Goal: Information Seeking & Learning: Learn about a topic

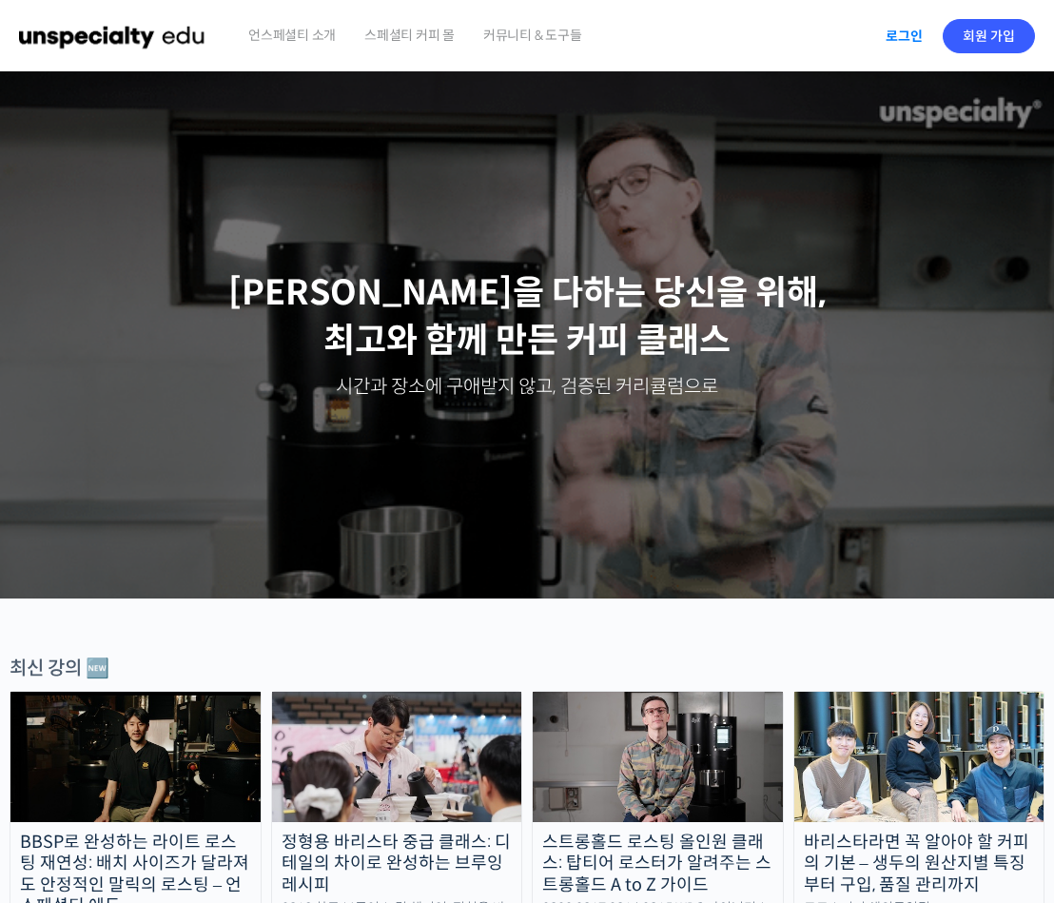
click at [897, 41] on link "로그인" at bounding box center [905, 36] width 60 height 44
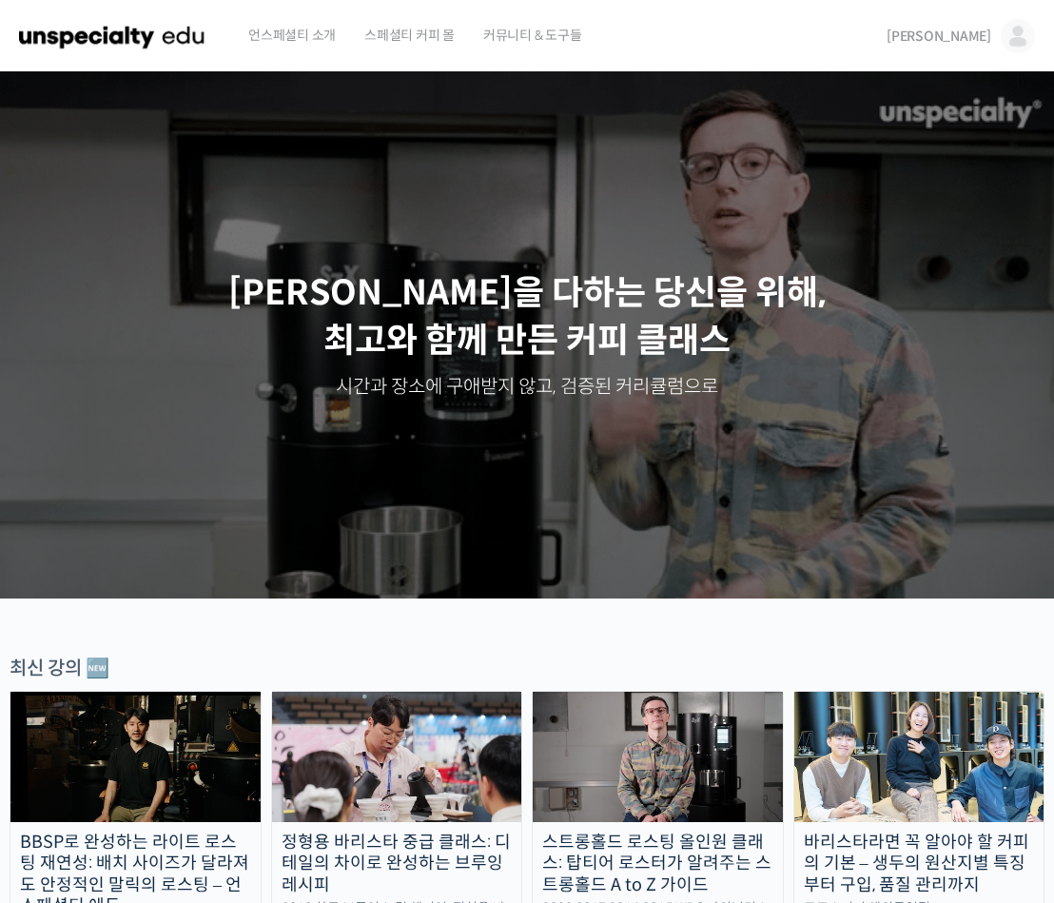
click at [978, 31] on span "강창훈" at bounding box center [939, 36] width 105 height 17
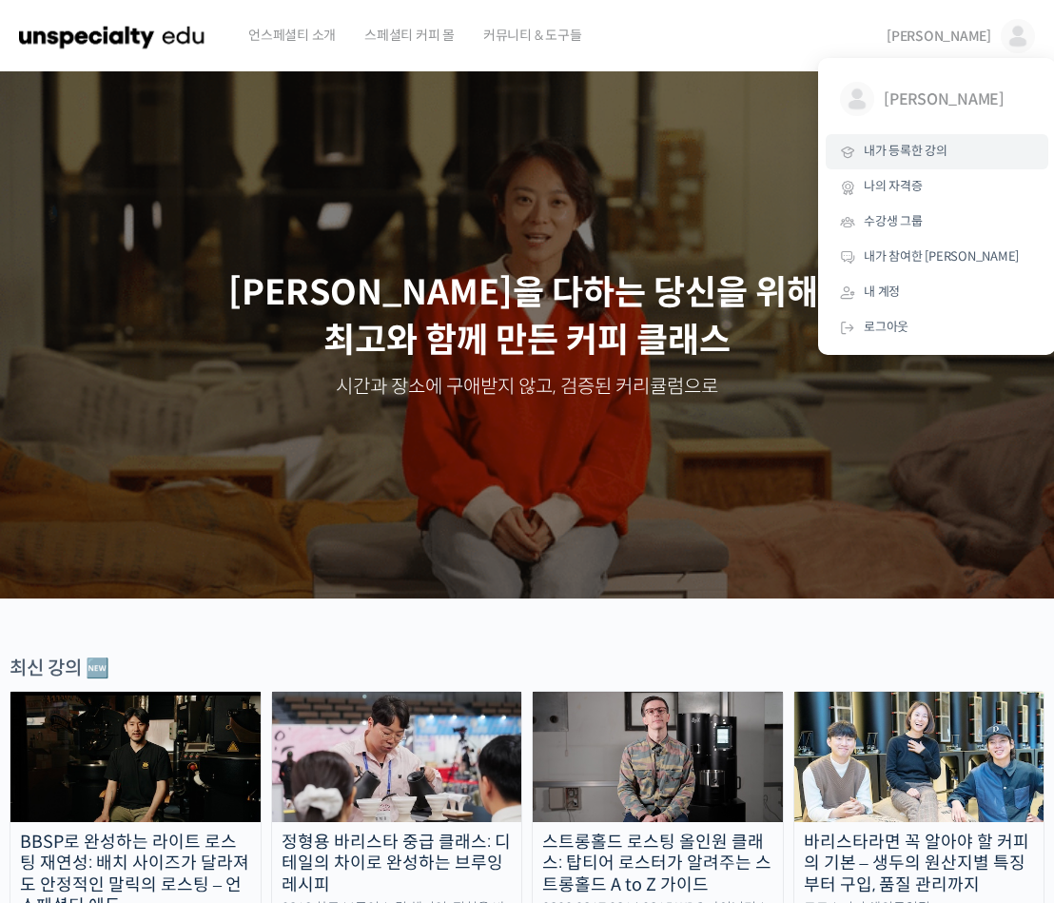
click at [910, 152] on span "내가 등록한 강의" at bounding box center [906, 151] width 84 height 16
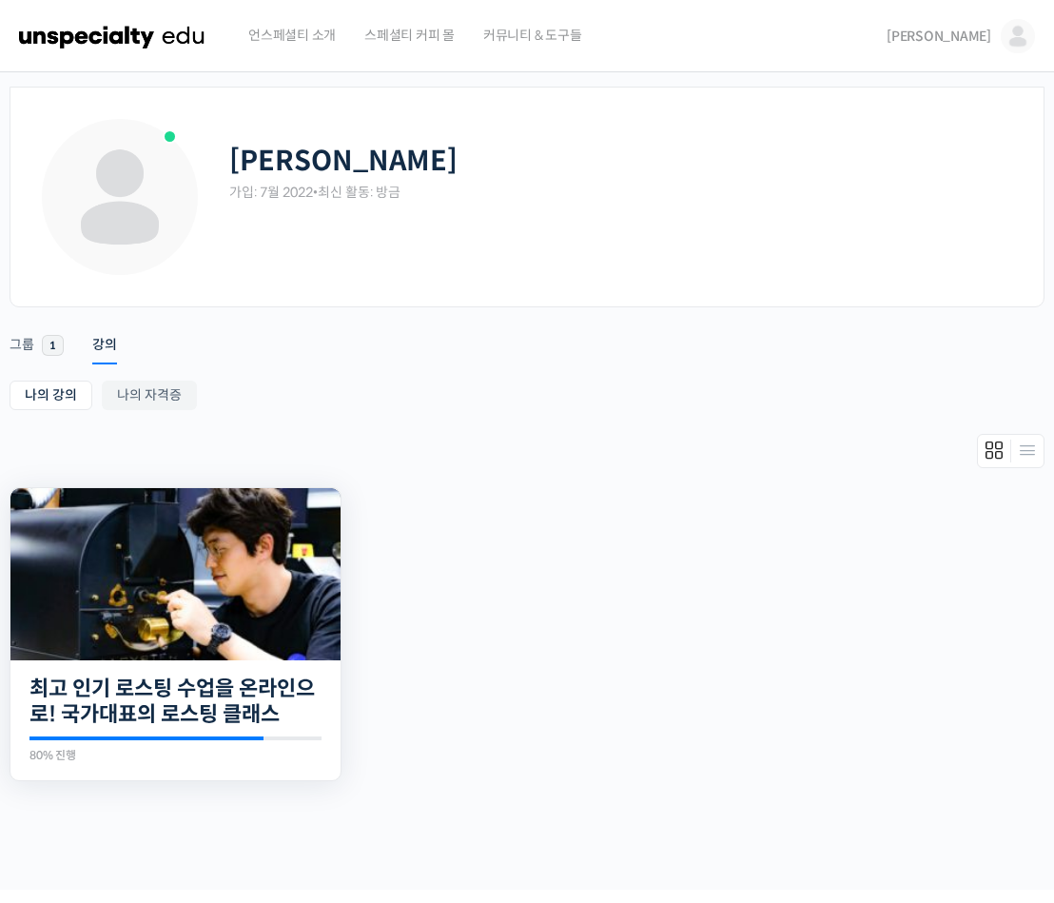
click at [167, 649] on img at bounding box center [175, 574] width 330 height 172
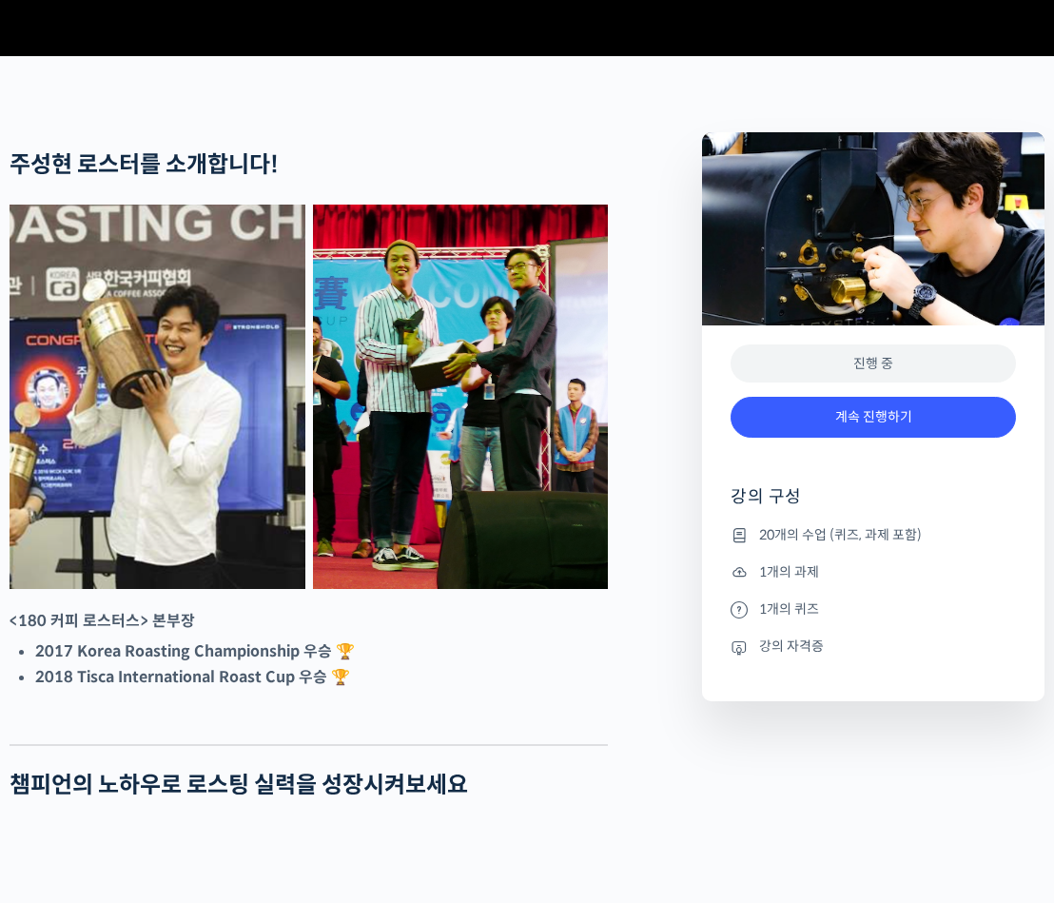
scroll to position [654, 0]
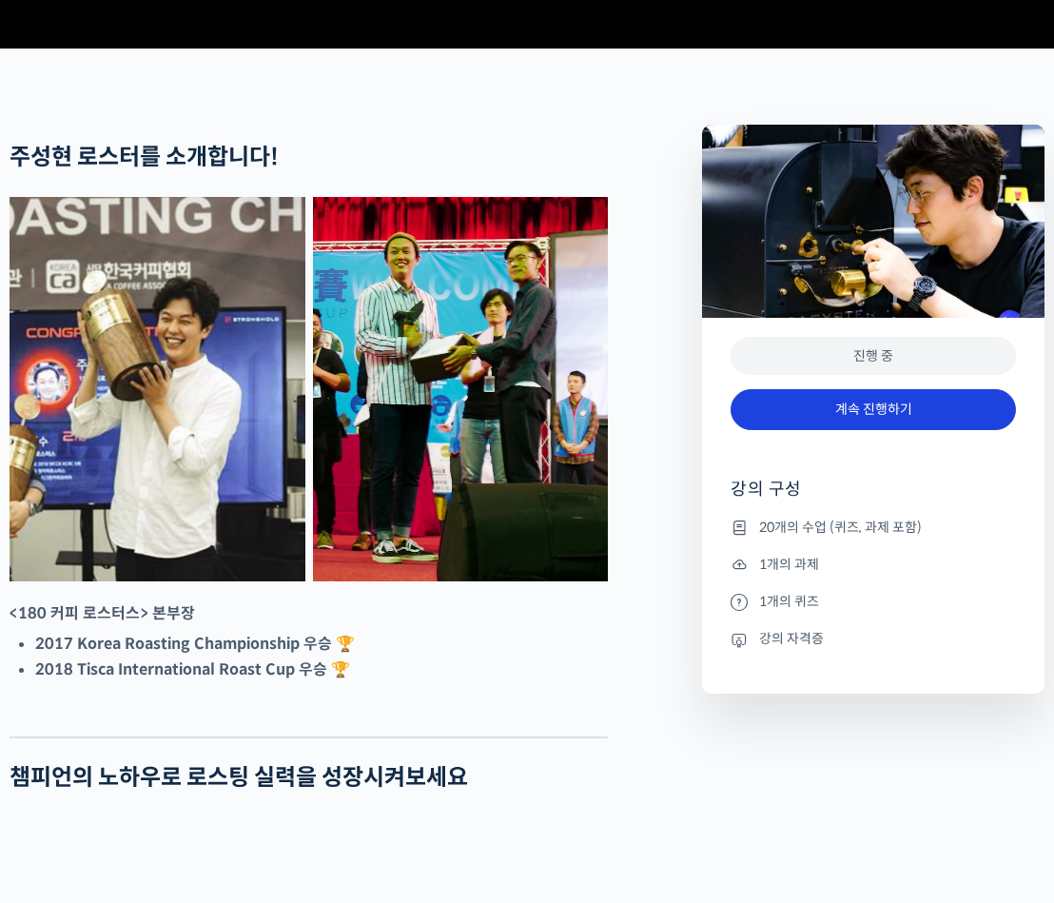
click at [888, 430] on link "계속 진행하기" at bounding box center [874, 409] width 286 height 41
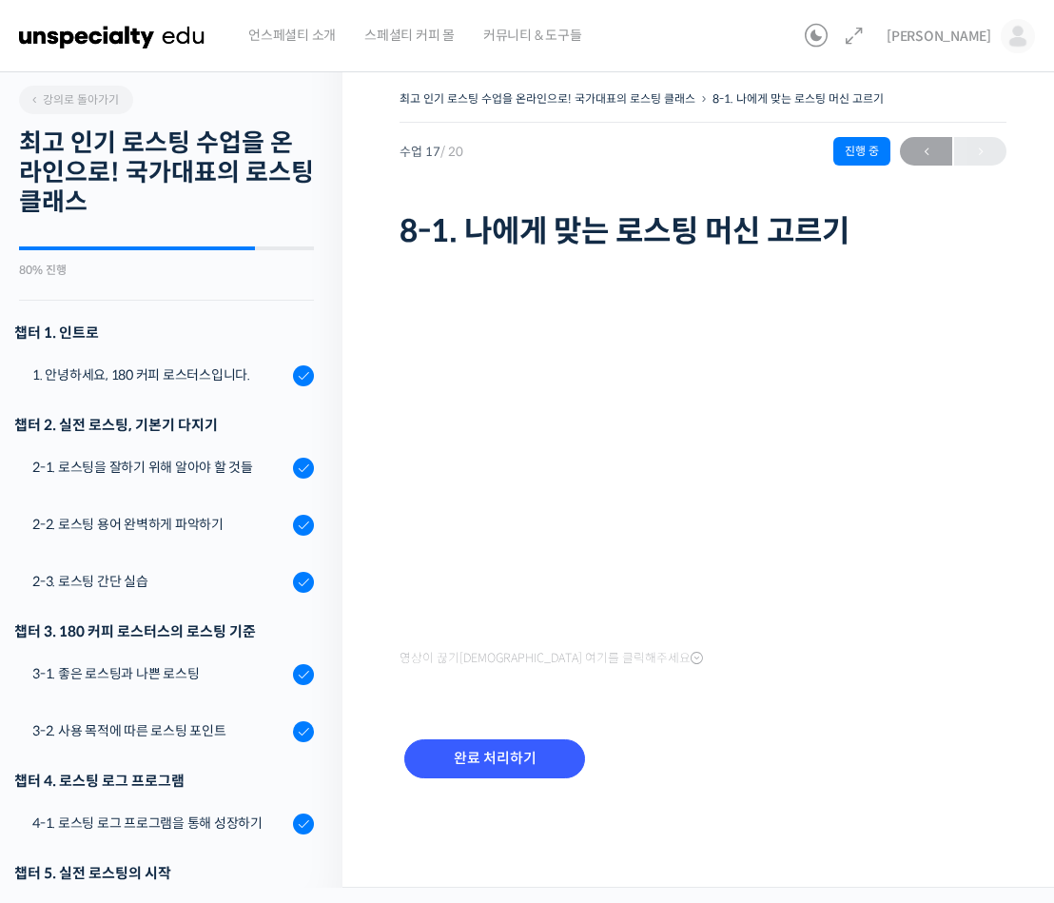
scroll to position [887, 0]
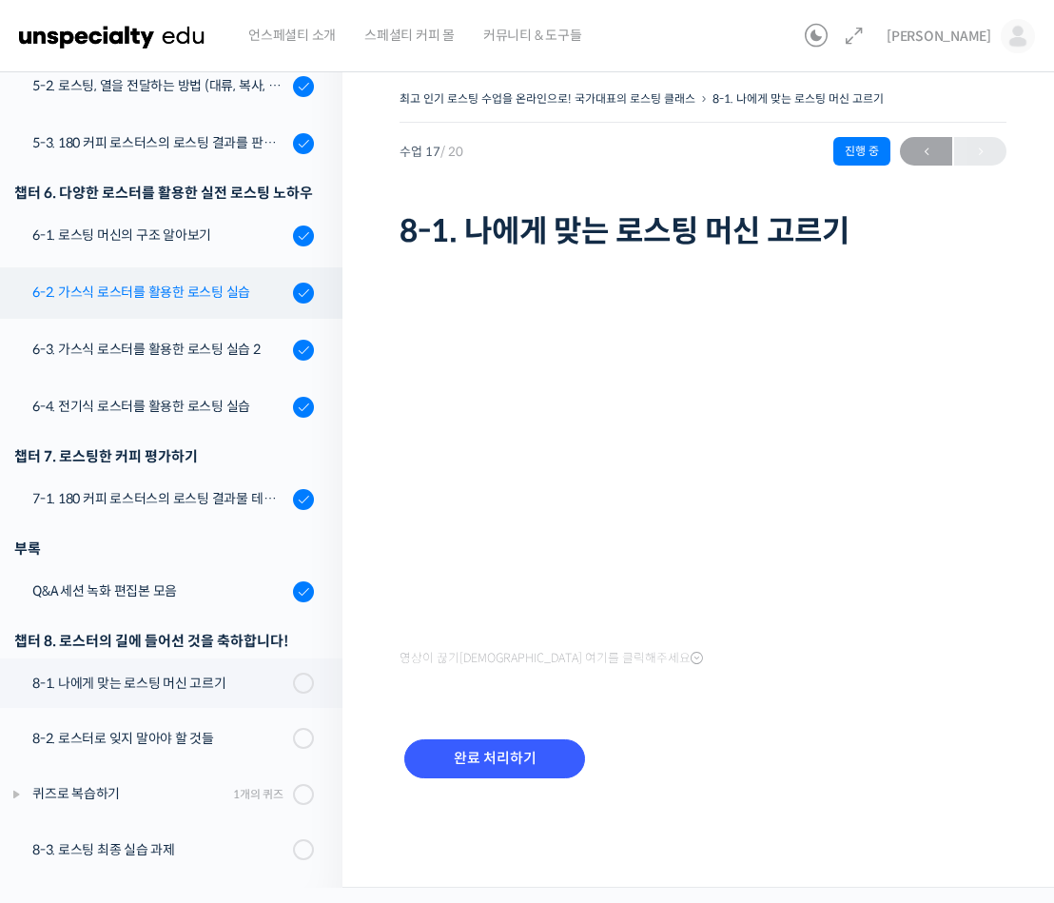
click at [205, 296] on div "6-2. 가스식 로스터를 활용한 로스팅 실습" at bounding box center [159, 292] width 255 height 21
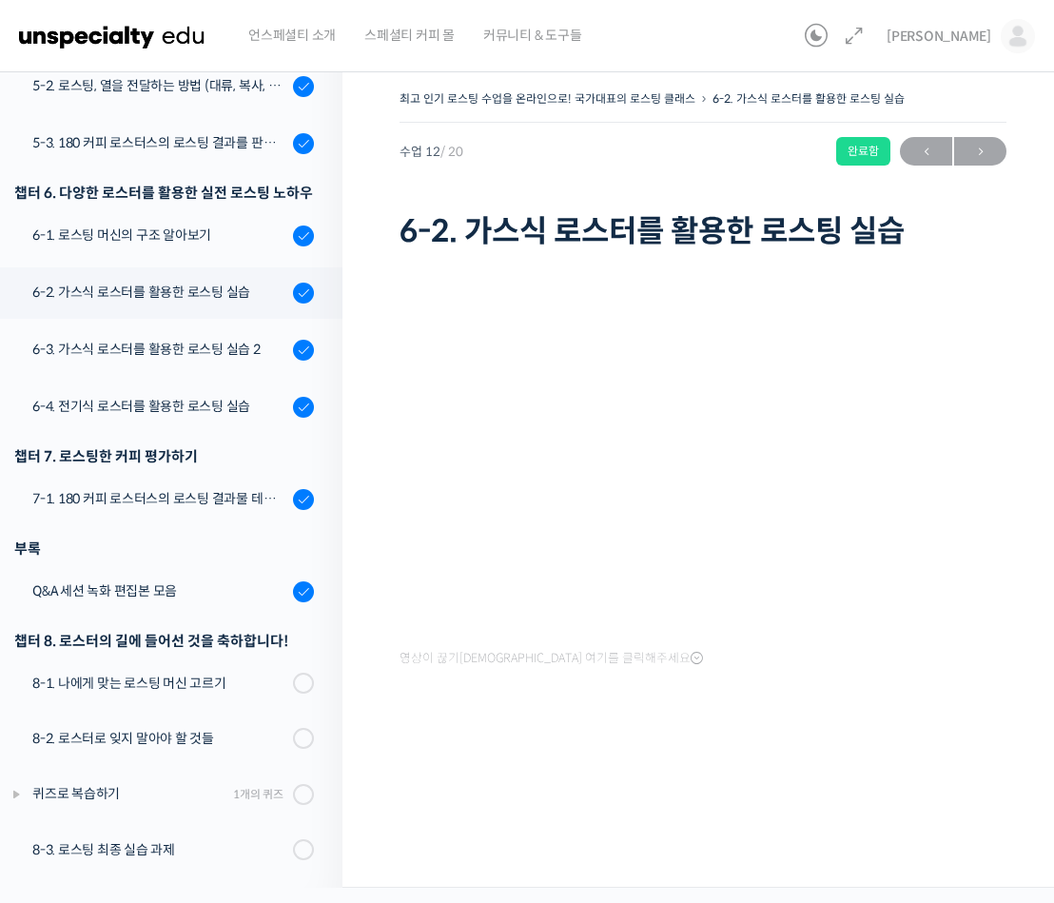
scroll to position [887, 0]
click at [119, 345] on div "6-3. 가스식 로스터를 활용한 로스팅 실습 2" at bounding box center [159, 349] width 255 height 21
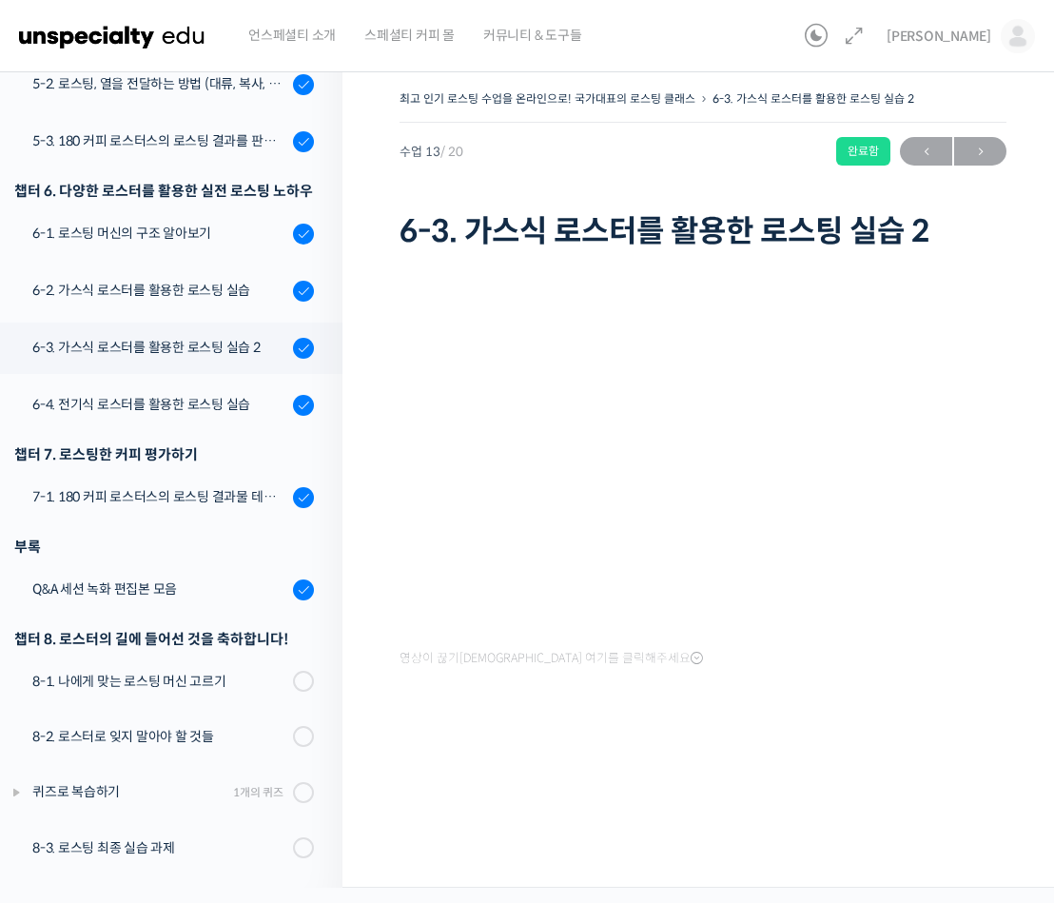
scroll to position [887, 0]
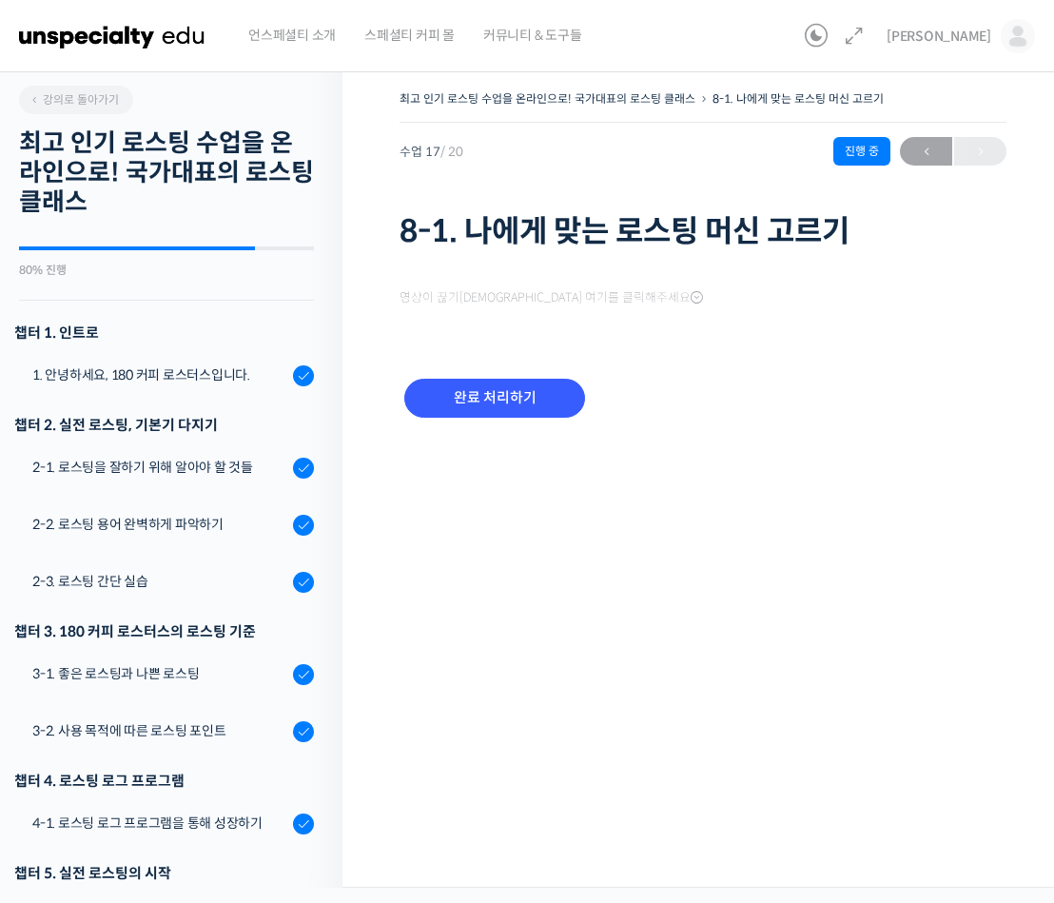
scroll to position [887, 0]
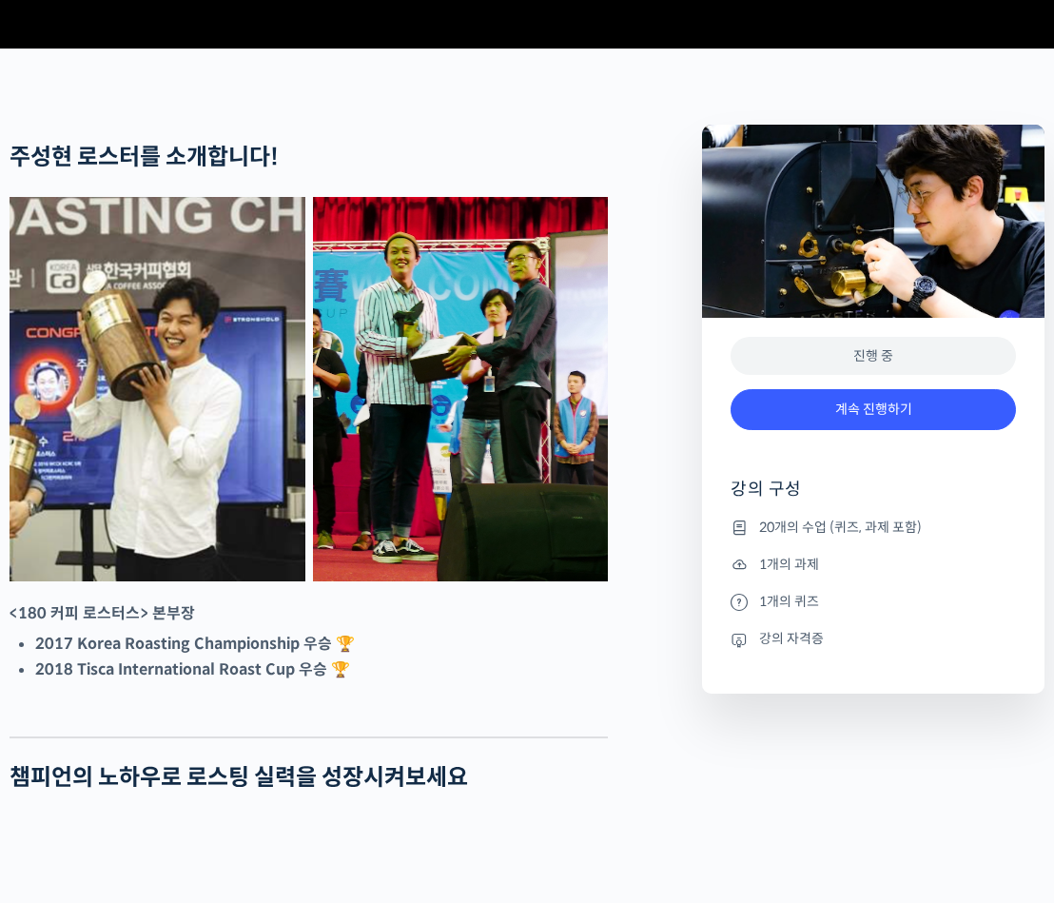
scroll to position [654, 0]
